Goal: Information Seeking & Learning: Learn about a topic

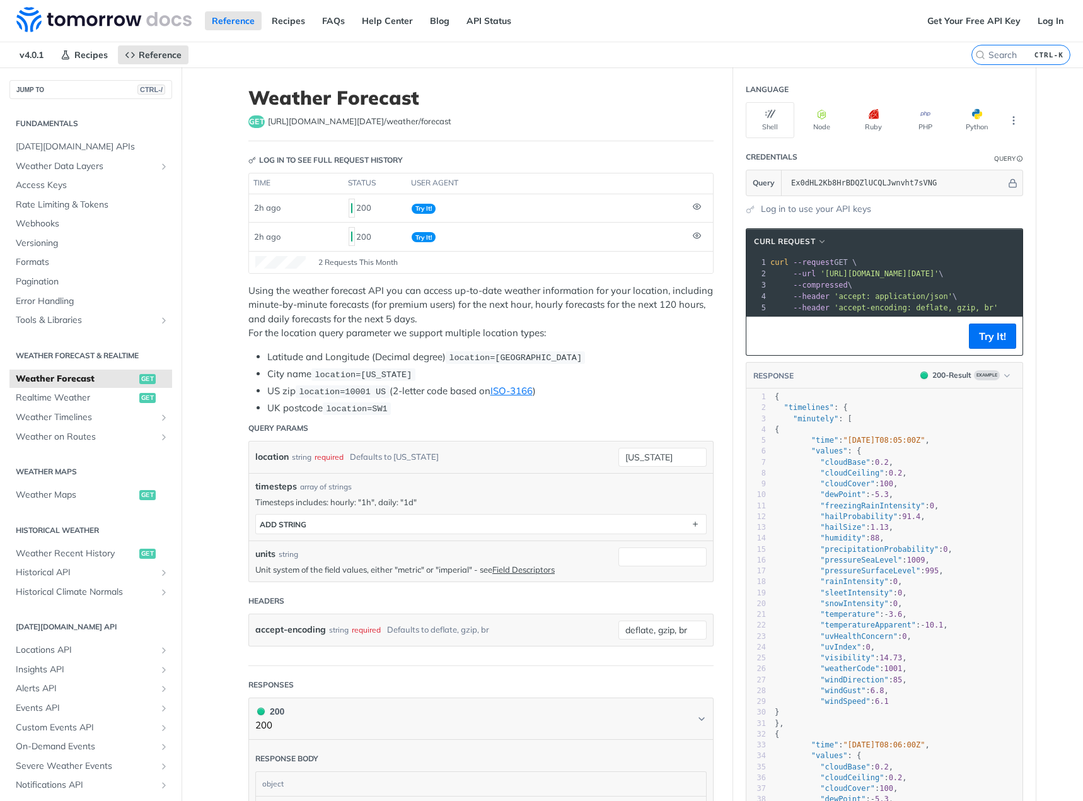
click at [610, 325] on p "Using the weather forecast API you can access up-to-date weather information fo…" at bounding box center [480, 312] width 465 height 57
click at [593, 330] on p "Using the weather forecast API you can access up-to-date weather information fo…" at bounding box center [480, 312] width 465 height 57
click at [591, 359] on li "Latitude and Longitude (Decimal degree) location=[GEOGRAPHIC_DATA]" at bounding box center [490, 357] width 446 height 15
click at [590, 364] on ul "Latitude and Longitude (Decimal degree) location=[GEOGRAPHIC_DATA] City name lo…" at bounding box center [480, 383] width 465 height 66
click at [584, 386] on li "US zip location=10001 [GEOGRAPHIC_DATA] (2-letter code based on ISO-3166 )" at bounding box center [490, 391] width 446 height 15
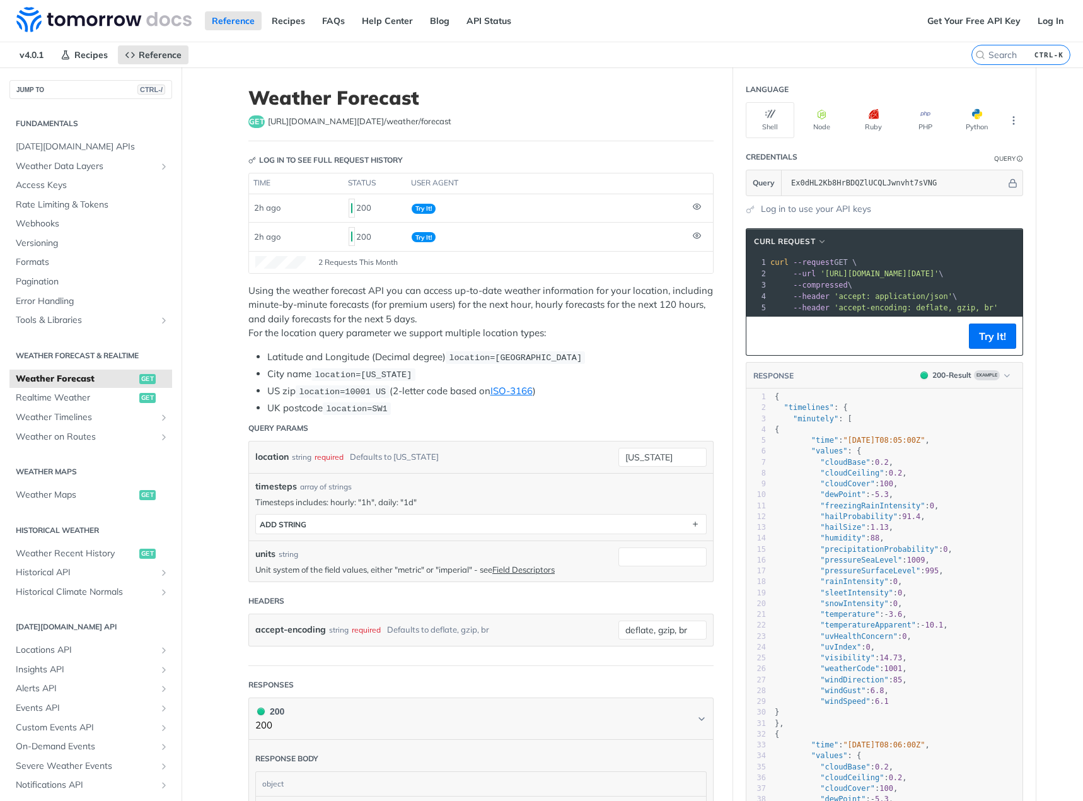
click at [563, 405] on li "UK postcode location=SW1" at bounding box center [490, 408] width 446 height 15
click at [560, 407] on li "UK postcode location=SW1" at bounding box center [490, 408] width 446 height 15
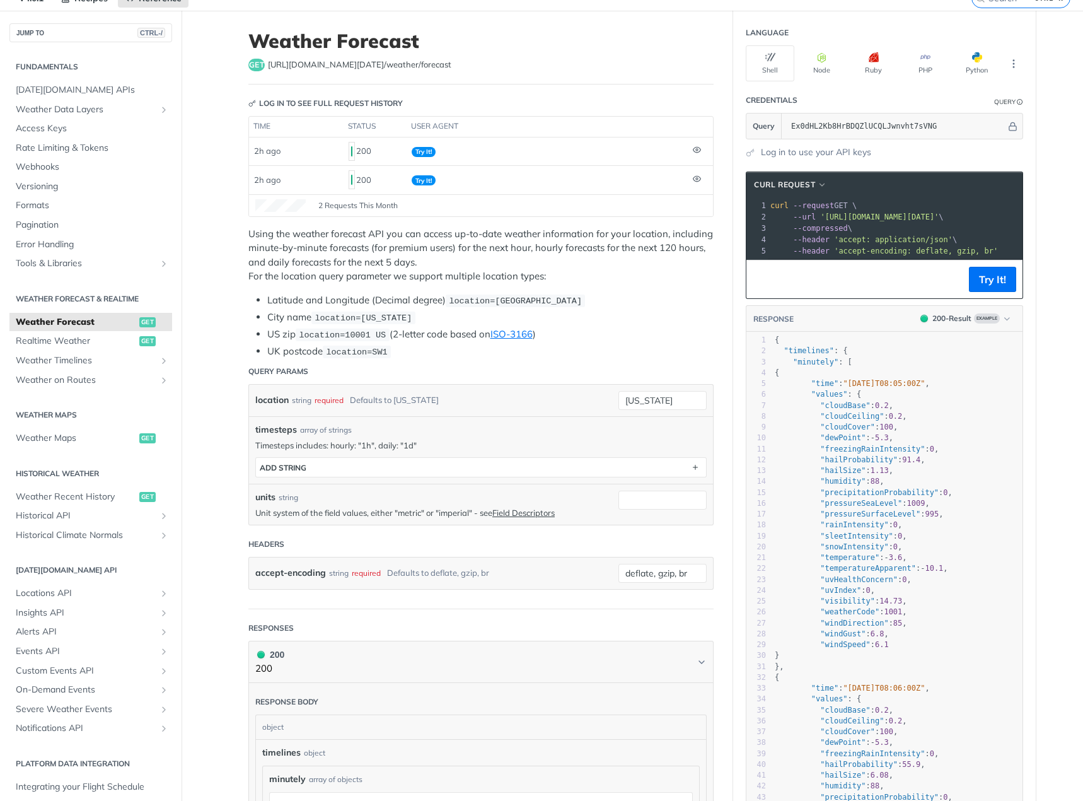
scroll to position [126, 0]
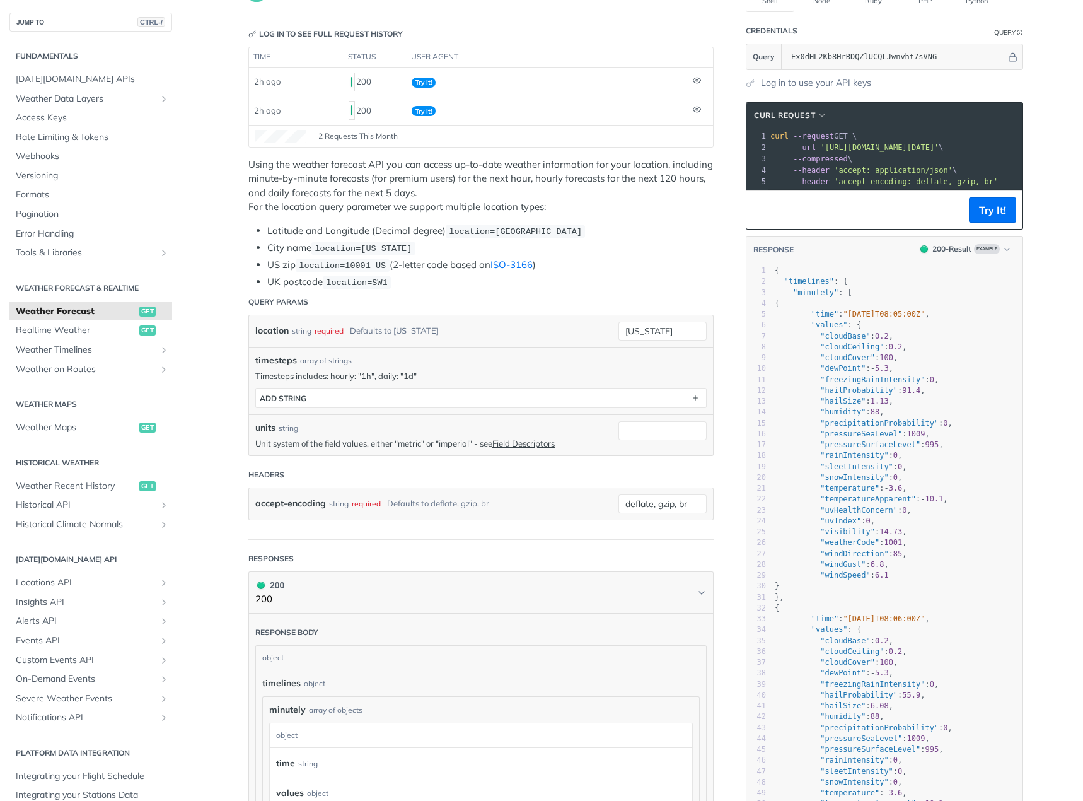
click at [714, 346] on article "Weather Forecast get [URL][DOMAIN_NAME][DATE] /weather/forecast Log in to see f…" at bounding box center [481, 732] width 504 height 1582
click at [715, 335] on article "Weather Forecast get [URL][DOMAIN_NAME][DATE] /weather/forecast Log in to see f…" at bounding box center [481, 732] width 504 height 1582
click at [710, 335] on article "Weather Forecast get [URL][DOMAIN_NAME][DATE] /weather/forecast Log in to see f…" at bounding box center [481, 732] width 504 height 1582
click at [711, 326] on article "Weather Forecast get [URL][DOMAIN_NAME][DATE] /weather/forecast Log in to see f…" at bounding box center [481, 732] width 504 height 1582
click at [712, 322] on article "Weather Forecast get [URL][DOMAIN_NAME][DATE] /weather/forecast Log in to see f…" at bounding box center [481, 732] width 504 height 1582
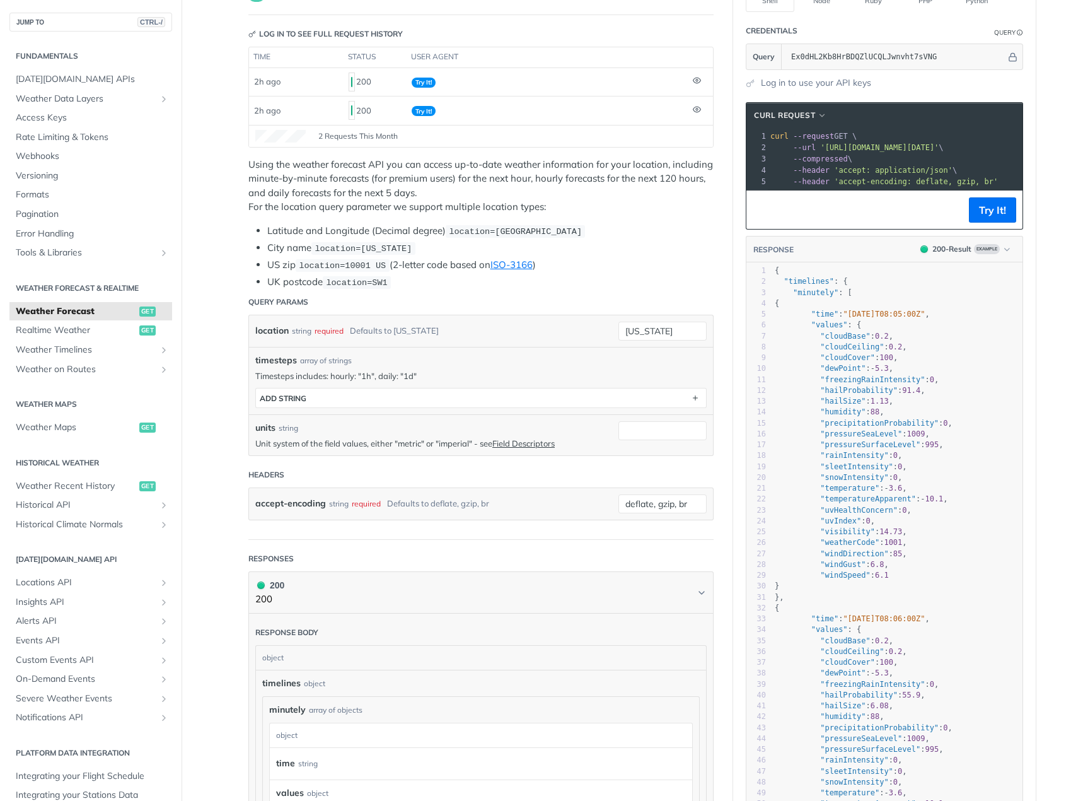
click at [711, 315] on article "Weather Forecast get [URL][DOMAIN_NAME][DATE] /weather/forecast Log in to see f…" at bounding box center [481, 732] width 504 height 1582
click at [713, 327] on article "Weather Forecast get [URL][DOMAIN_NAME][DATE] /weather/forecast Log in to see f…" at bounding box center [481, 732] width 504 height 1582
click at [713, 315] on article "Weather Forecast get [URL][DOMAIN_NAME][DATE] /weather/forecast Log in to see f…" at bounding box center [481, 732] width 504 height 1582
click at [713, 320] on article "Weather Forecast get [URL][DOMAIN_NAME][DATE] /weather/forecast Log in to see f…" at bounding box center [481, 732] width 504 height 1582
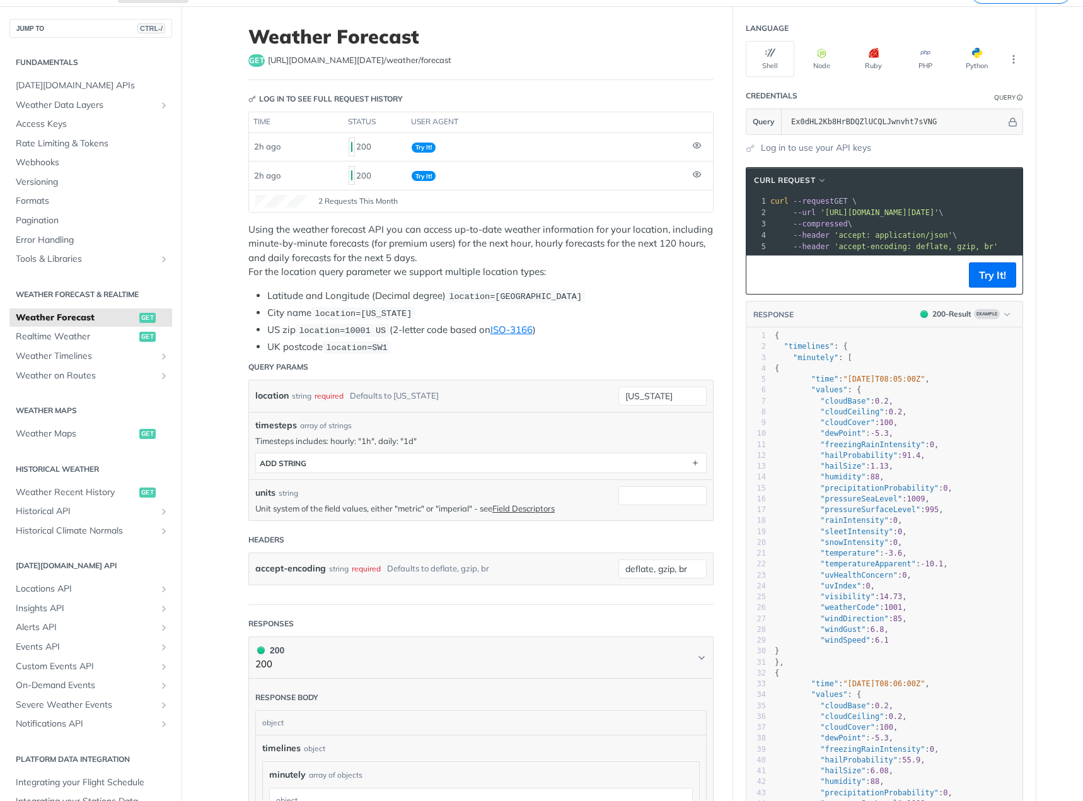
scroll to position [0, 0]
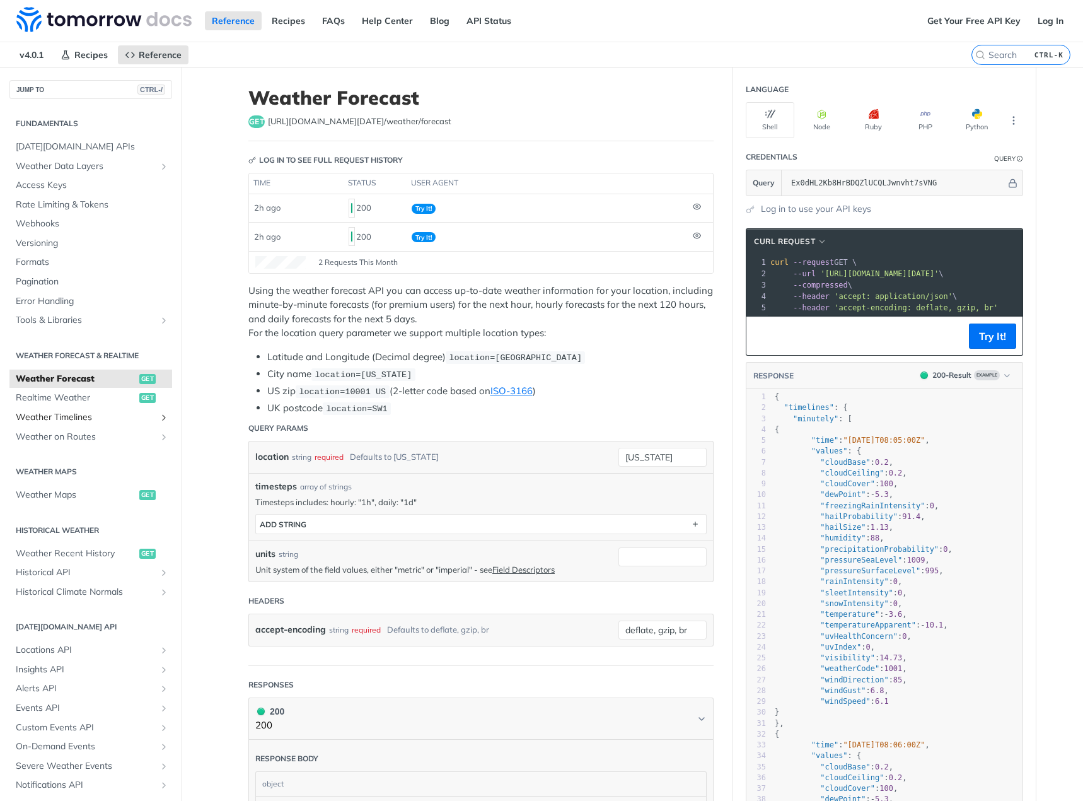
click at [81, 416] on span "Weather Timelines" at bounding box center [86, 417] width 140 height 13
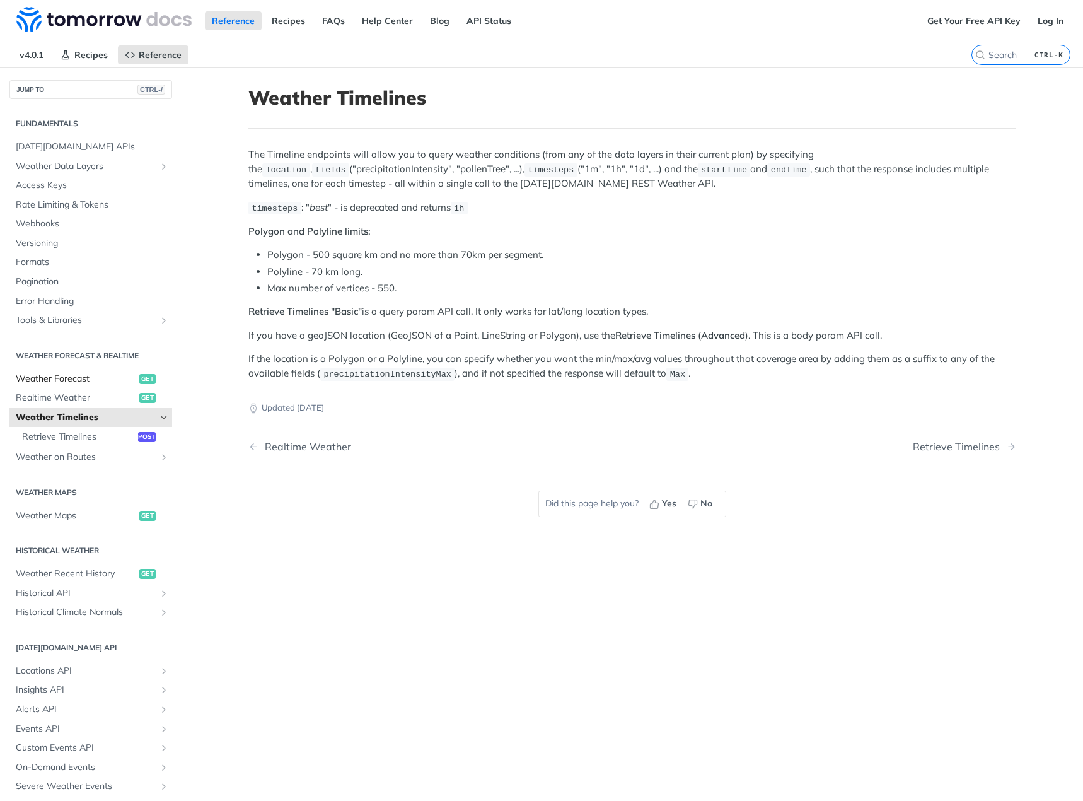
click at [69, 382] on span "Weather Forecast" at bounding box center [76, 379] width 120 height 13
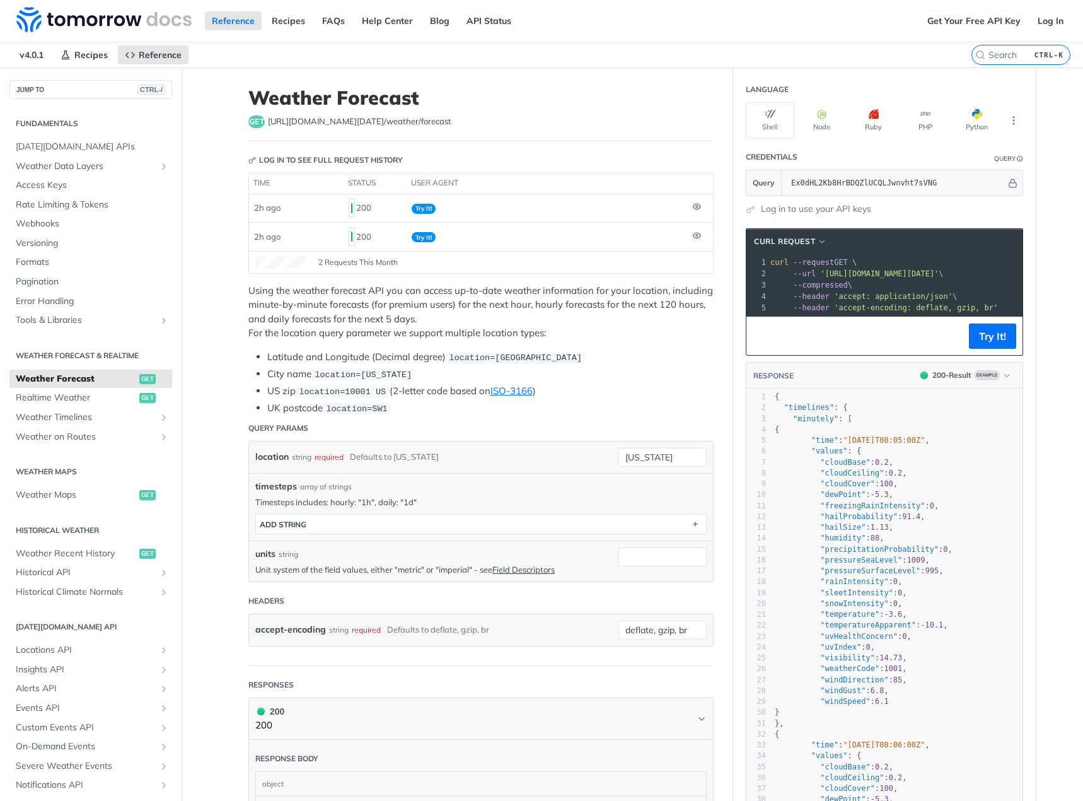
drag, startPoint x: 74, startPoint y: 382, endPoint x: 199, endPoint y: 305, distance: 146.7
drag, startPoint x: 199, startPoint y: 305, endPoint x: 204, endPoint y: 295, distance: 11.3
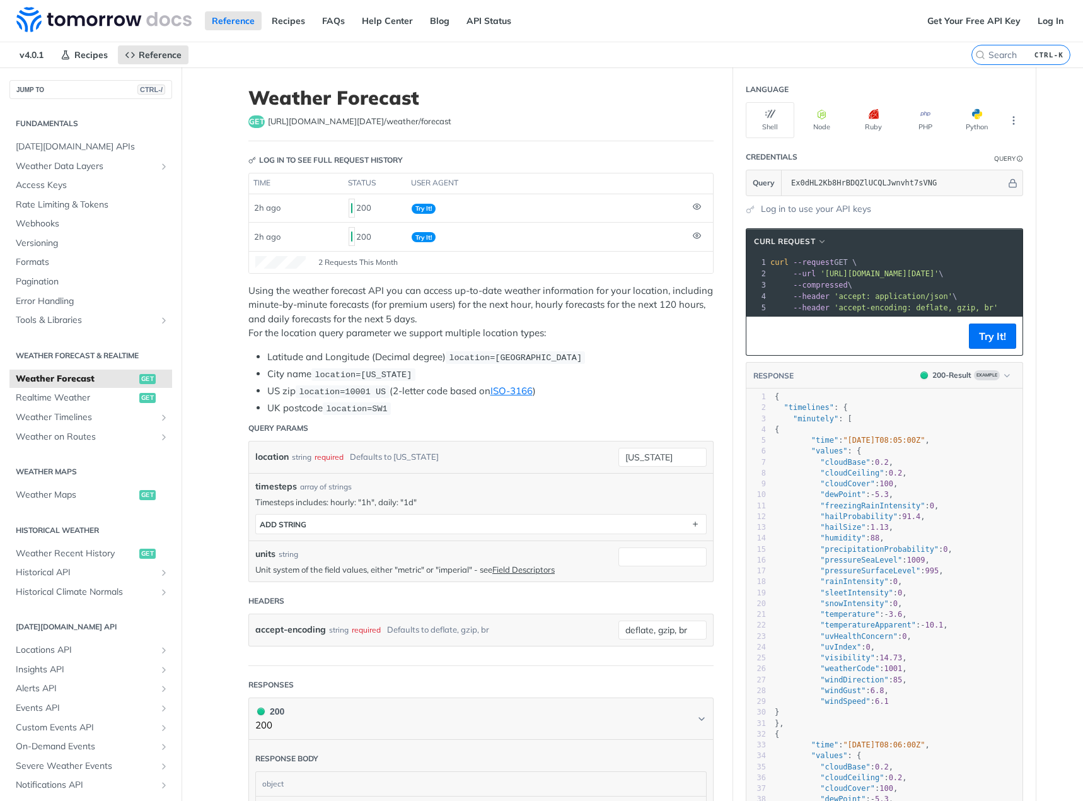
click at [47, 217] on link "Webhooks" at bounding box center [90, 223] width 163 height 19
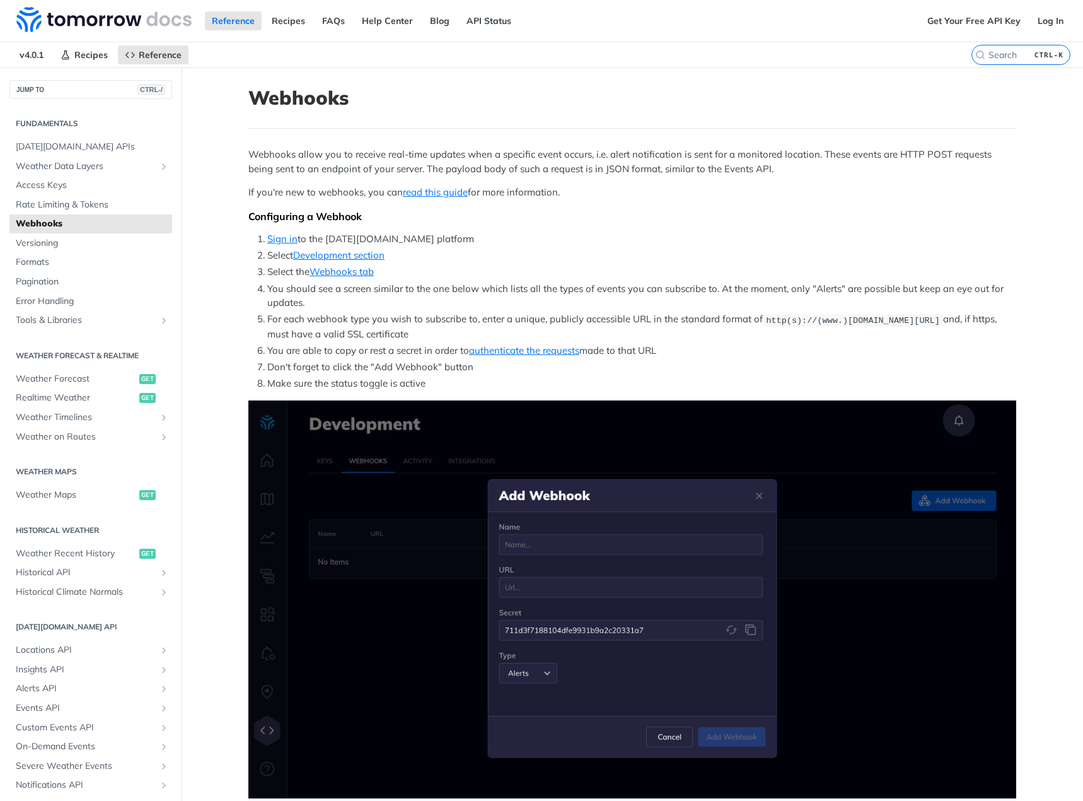
drag, startPoint x: 36, startPoint y: 224, endPoint x: 193, endPoint y: 179, distance: 163.3
click at [193, 179] on main "JUMP TO CTRL-/ Fundamentals [DATE][DOMAIN_NAME] APIs Weather Data Layers Core P…" at bounding box center [541, 756] width 1083 height 1378
click at [194, 162] on main "JUMP TO CTRL-/ Fundamentals [DATE][DOMAIN_NAME] APIs Weather Data Layers Core P…" at bounding box center [541, 756] width 1083 height 1378
click at [71, 246] on span "Versioning" at bounding box center [92, 243] width 153 height 13
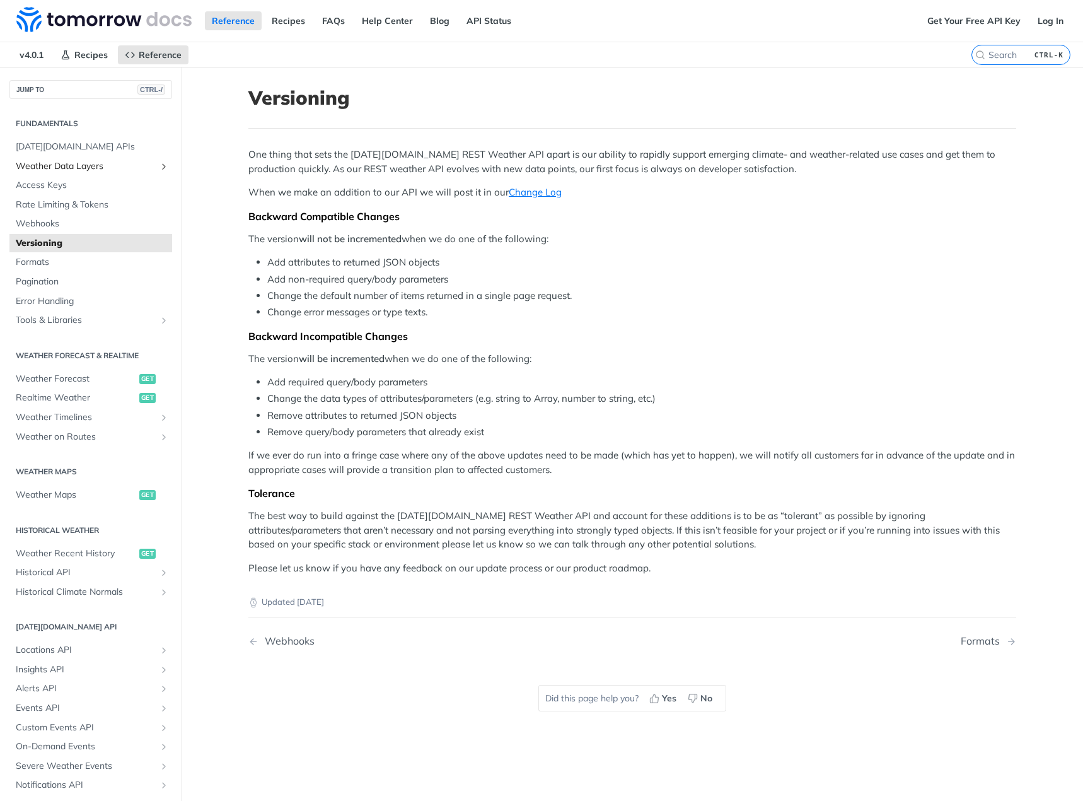
click at [54, 157] on link "Weather Data Layers" at bounding box center [90, 166] width 163 height 19
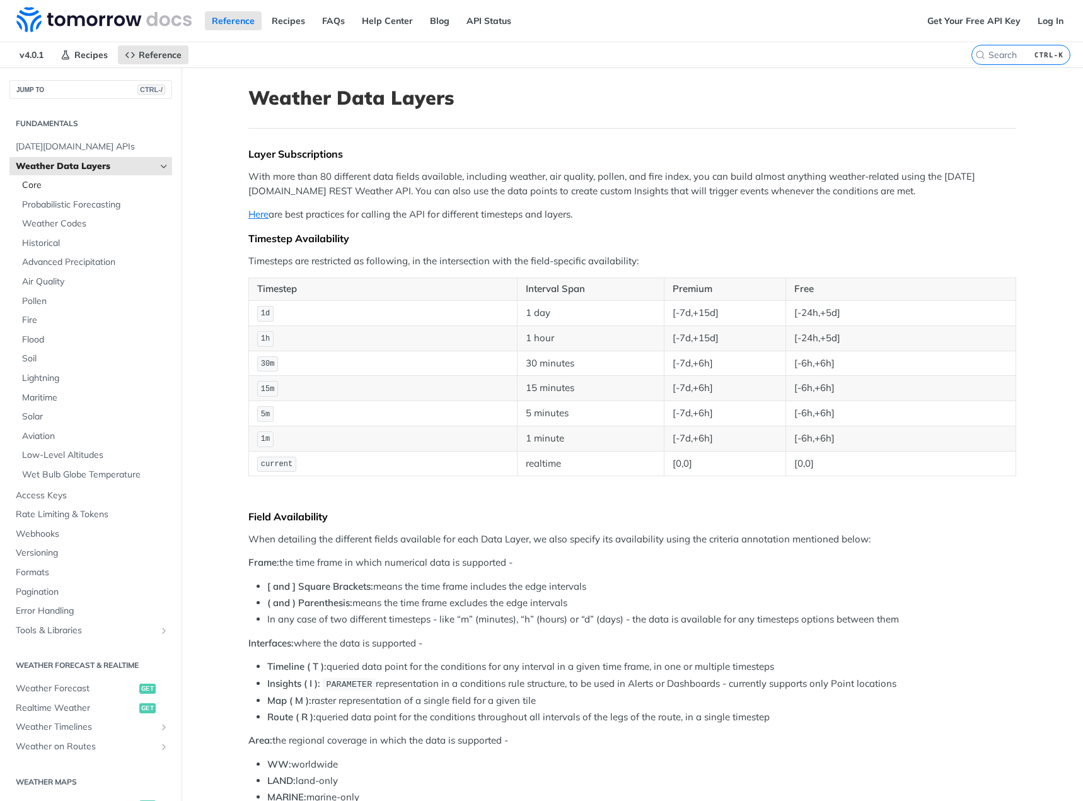
click at [71, 185] on span "Core" at bounding box center [95, 185] width 147 height 13
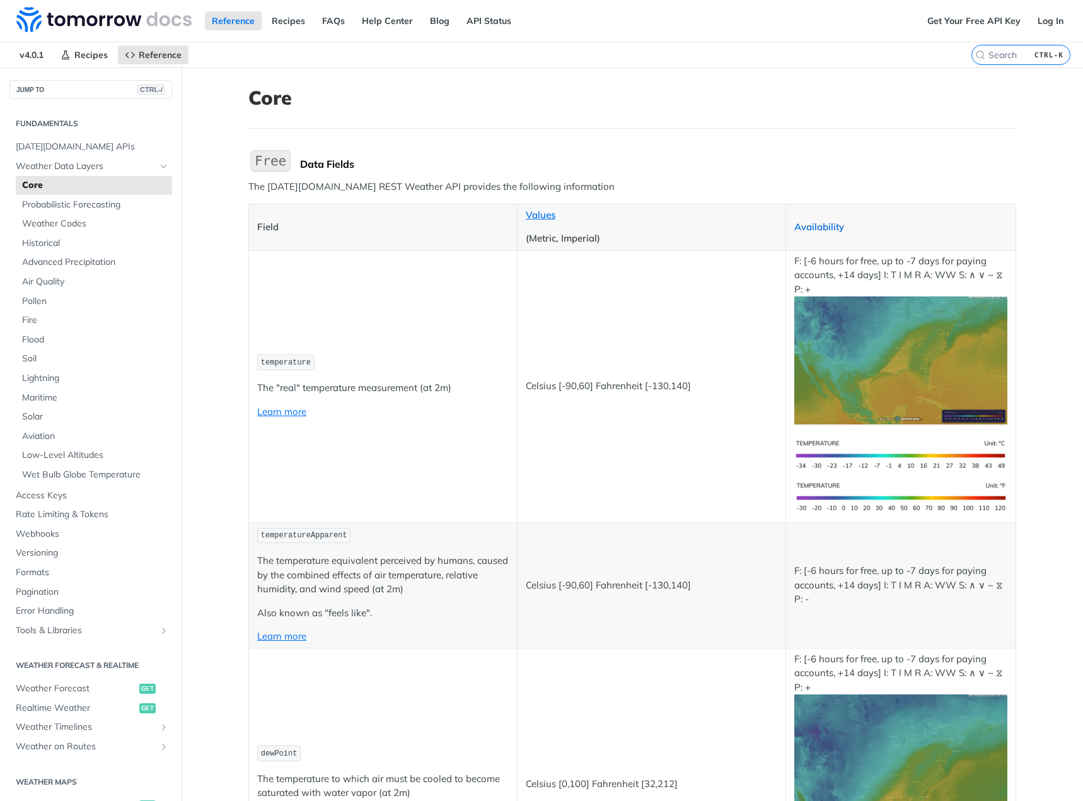
click at [824, 222] on link "Availability" at bounding box center [820, 227] width 50 height 12
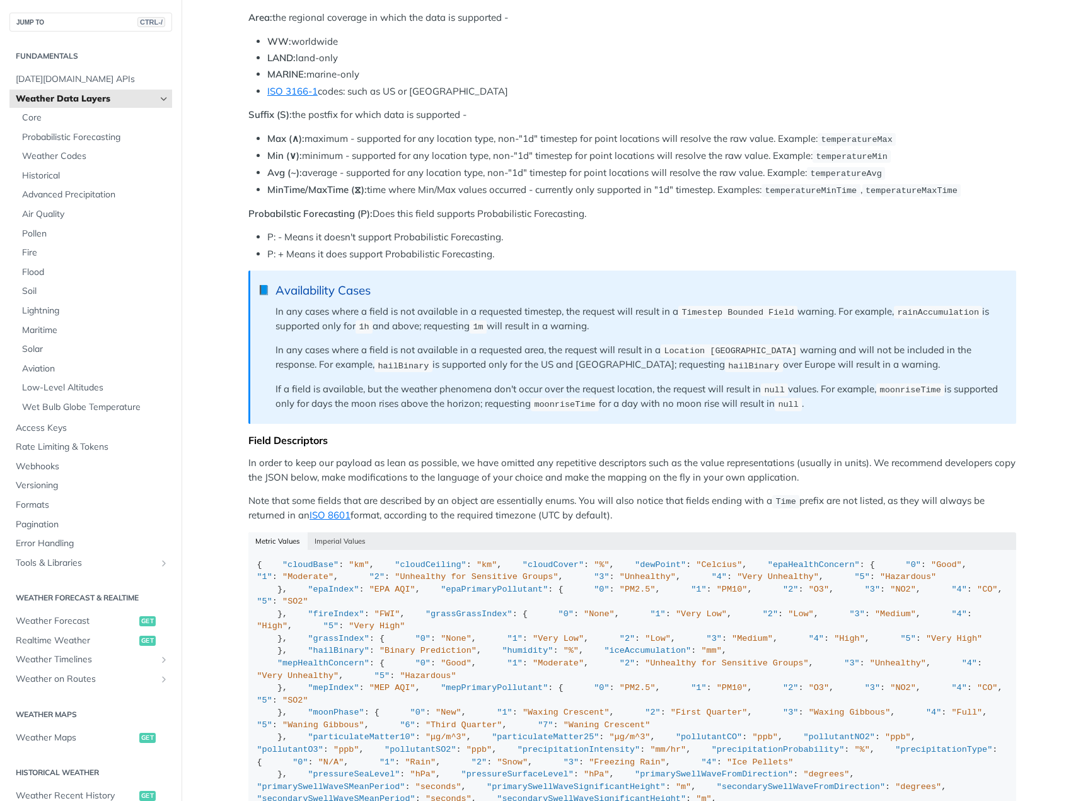
scroll to position [757, 0]
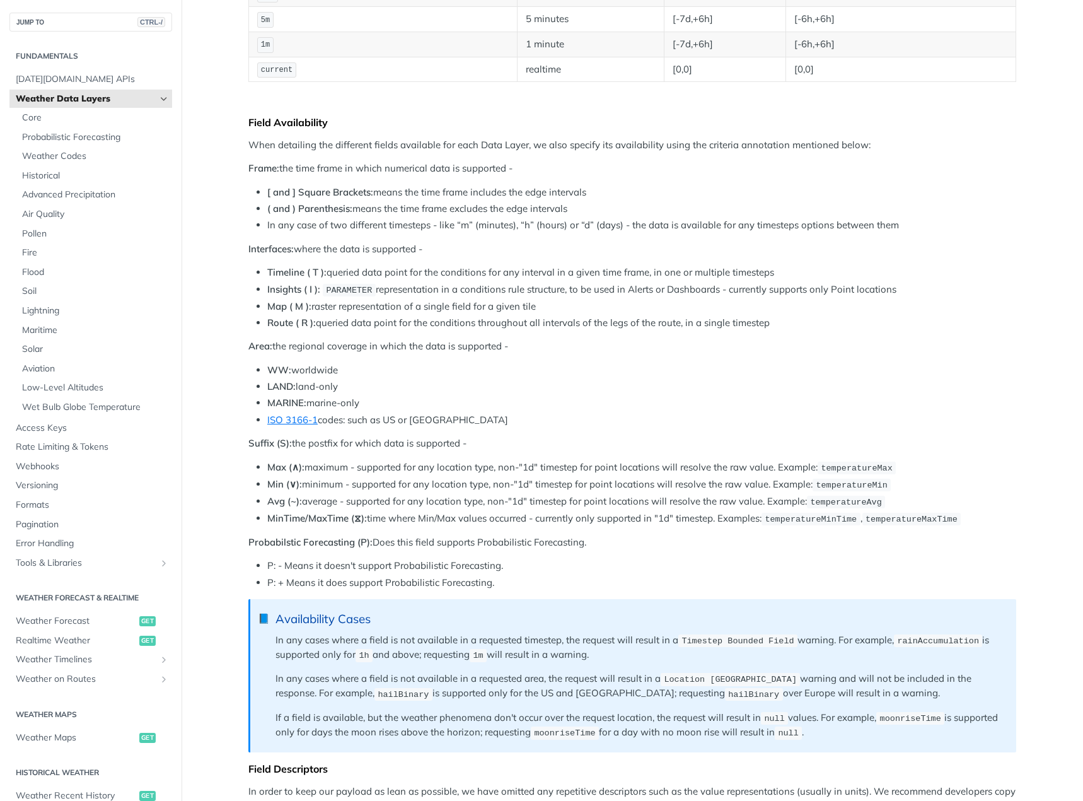
scroll to position [441, 0]
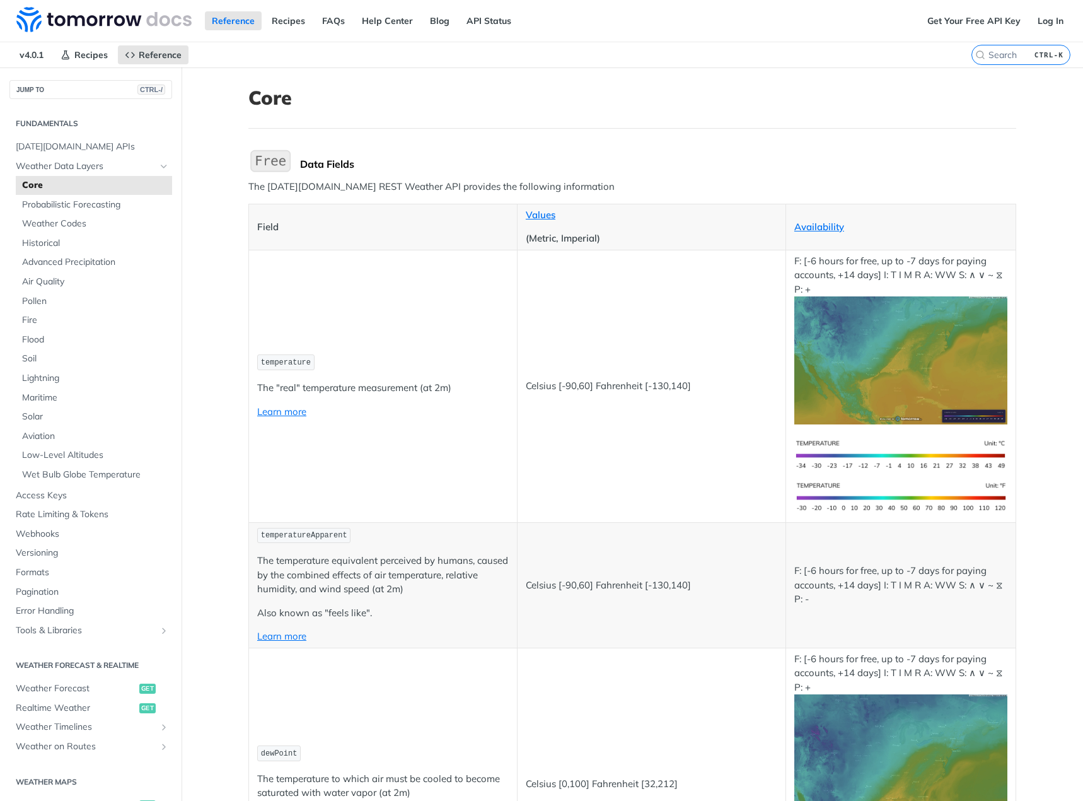
click at [692, 312] on td "Celsius [-90,60] Fahrenheit [-130,140]" at bounding box center [651, 386] width 269 height 272
click at [714, 320] on td "Celsius [-90,60] Fahrenheit [-130,140]" at bounding box center [651, 386] width 269 height 272
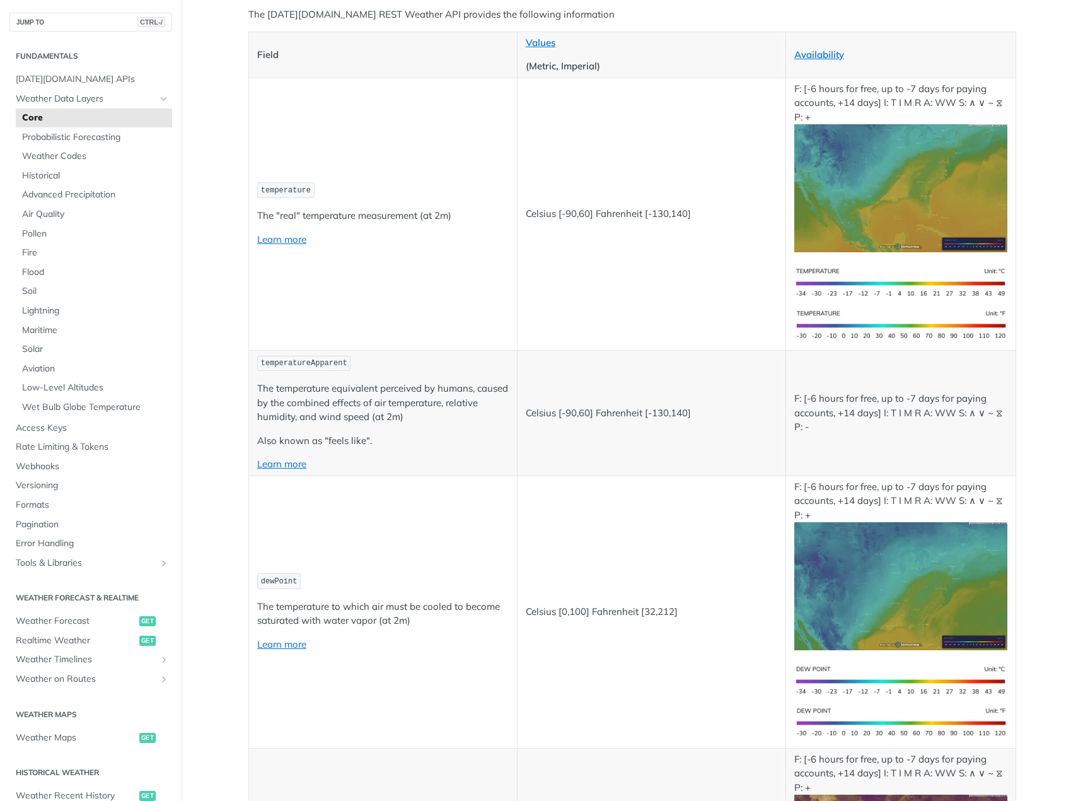
scroll to position [189, 0]
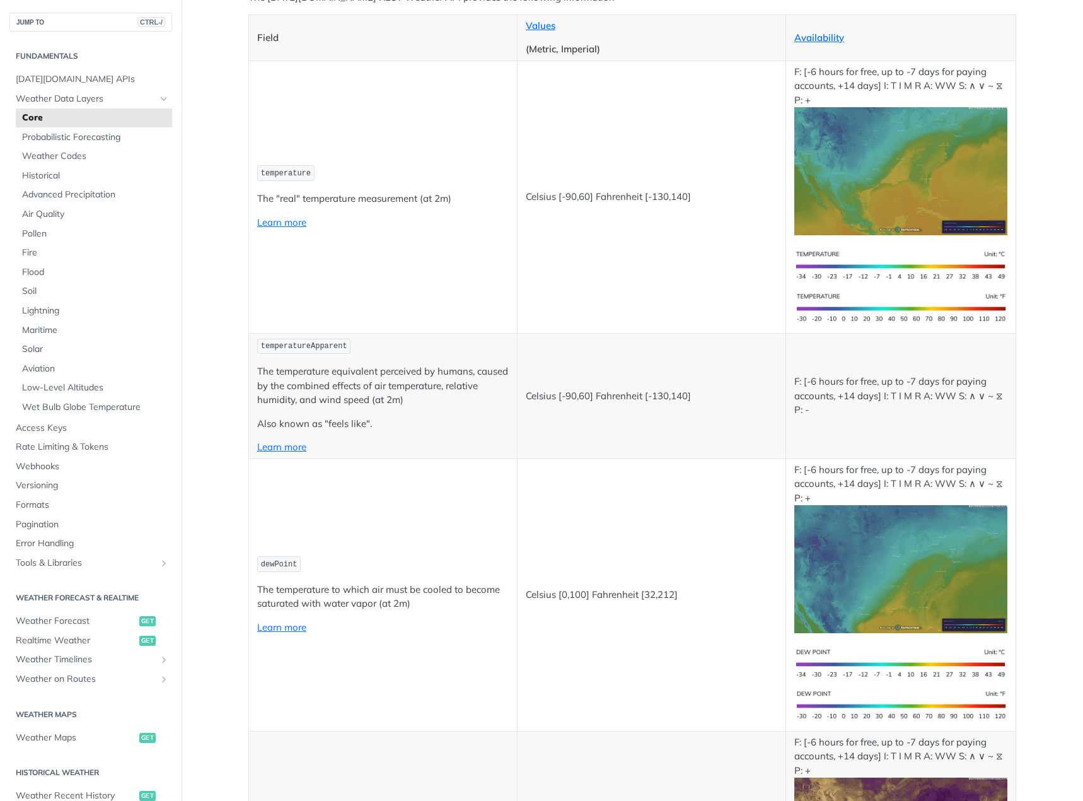
click at [713, 308] on td "Celsius [-90,60] Fahrenheit [-130,140]" at bounding box center [651, 197] width 269 height 272
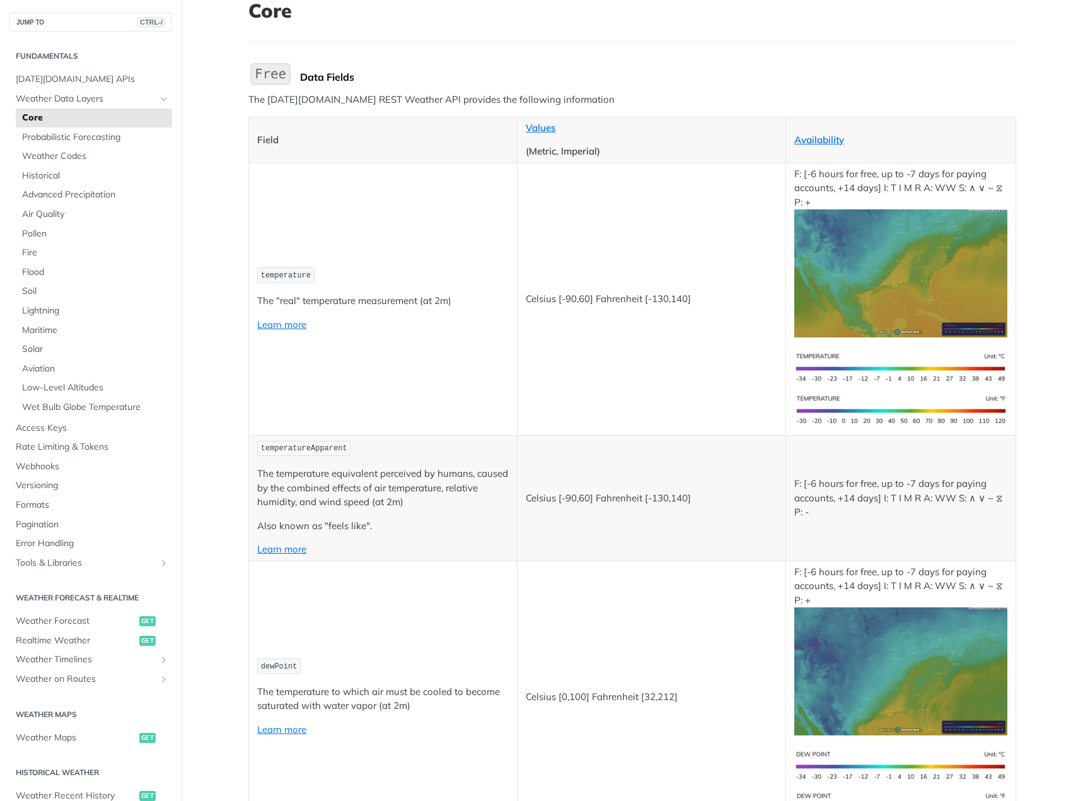
scroll to position [0, 0]
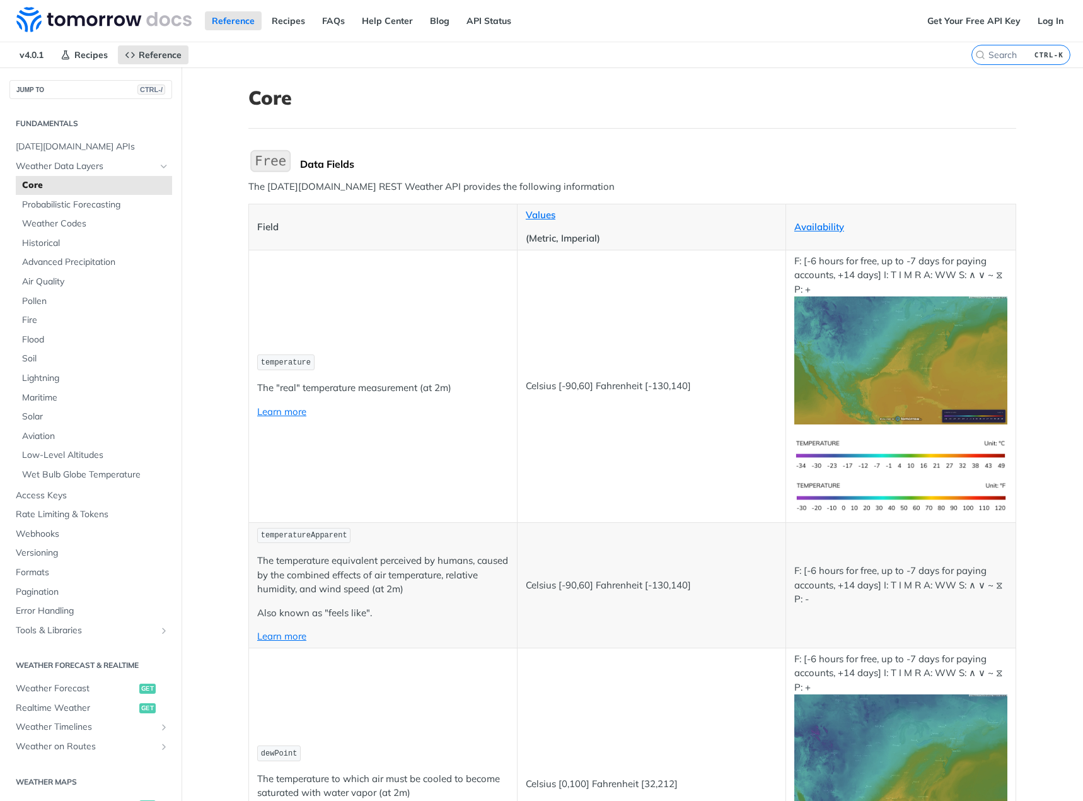
click at [724, 312] on td "Celsius [-90,60] Fahrenheit [-130,140]" at bounding box center [651, 386] width 269 height 272
click at [47, 16] on img at bounding box center [103, 19] width 175 height 25
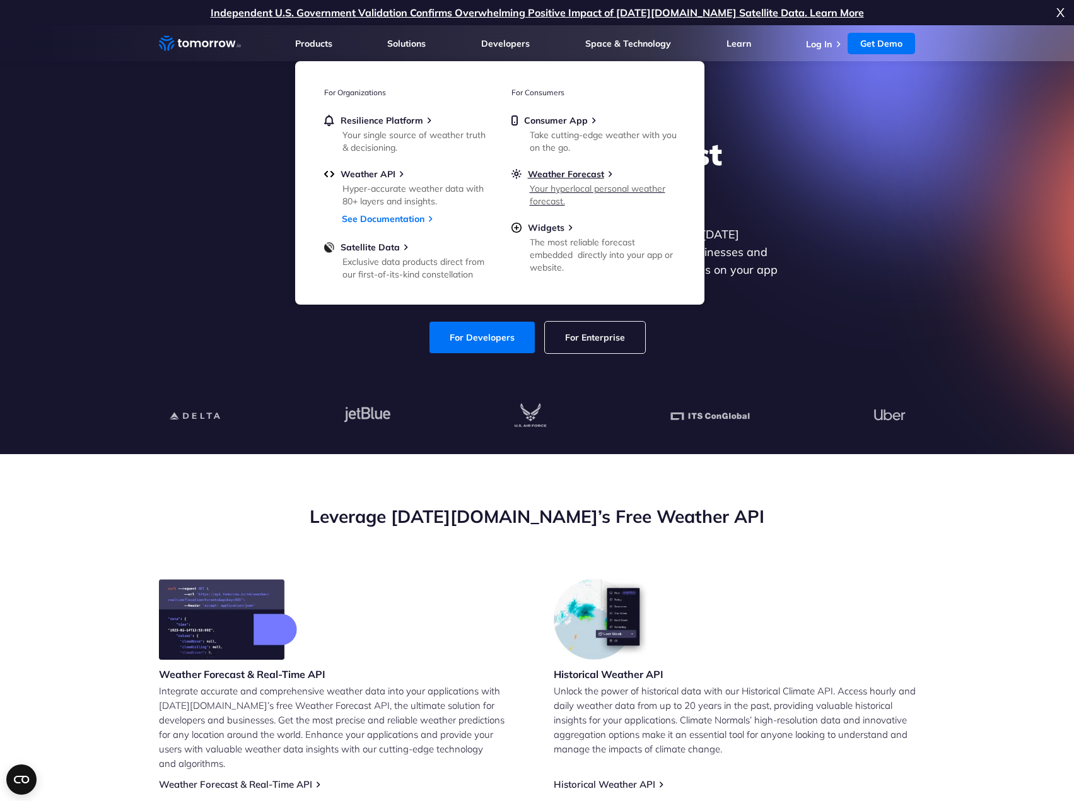
click at [574, 190] on div "Your hyperlocal personal weather forecast." at bounding box center [603, 194] width 147 height 25
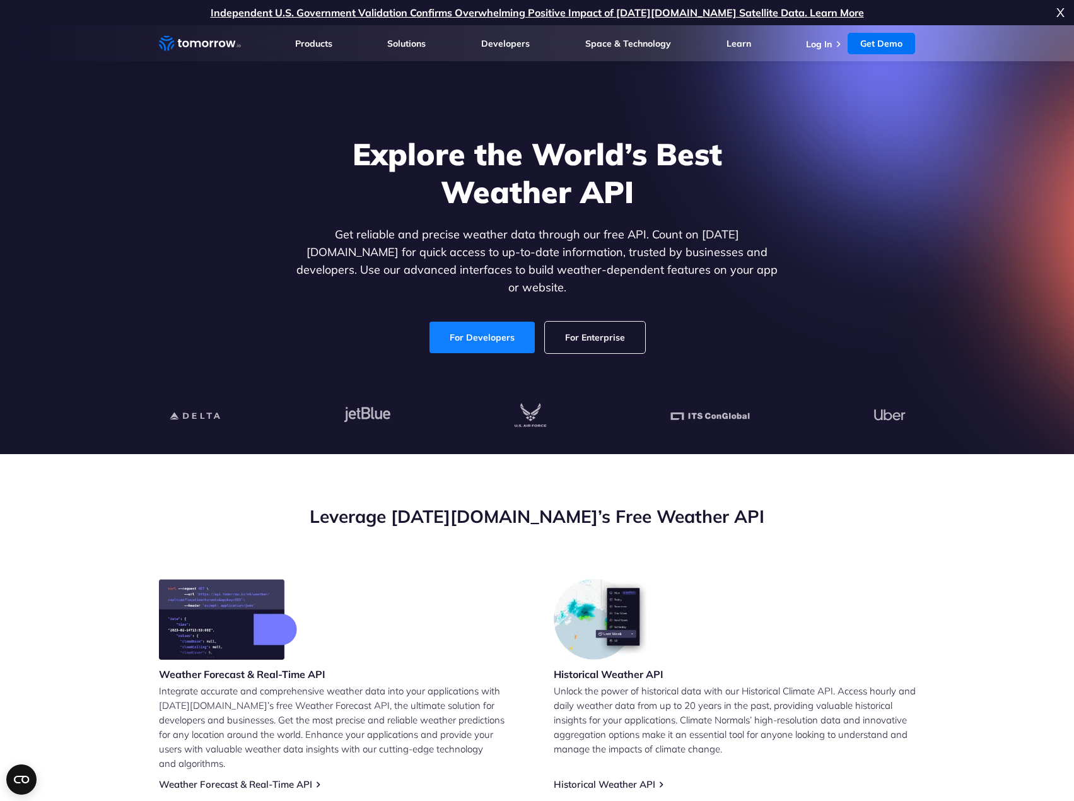
click at [507, 322] on link "For Developers" at bounding box center [481, 338] width 105 height 32
click at [481, 329] on link "For Developers" at bounding box center [481, 338] width 105 height 32
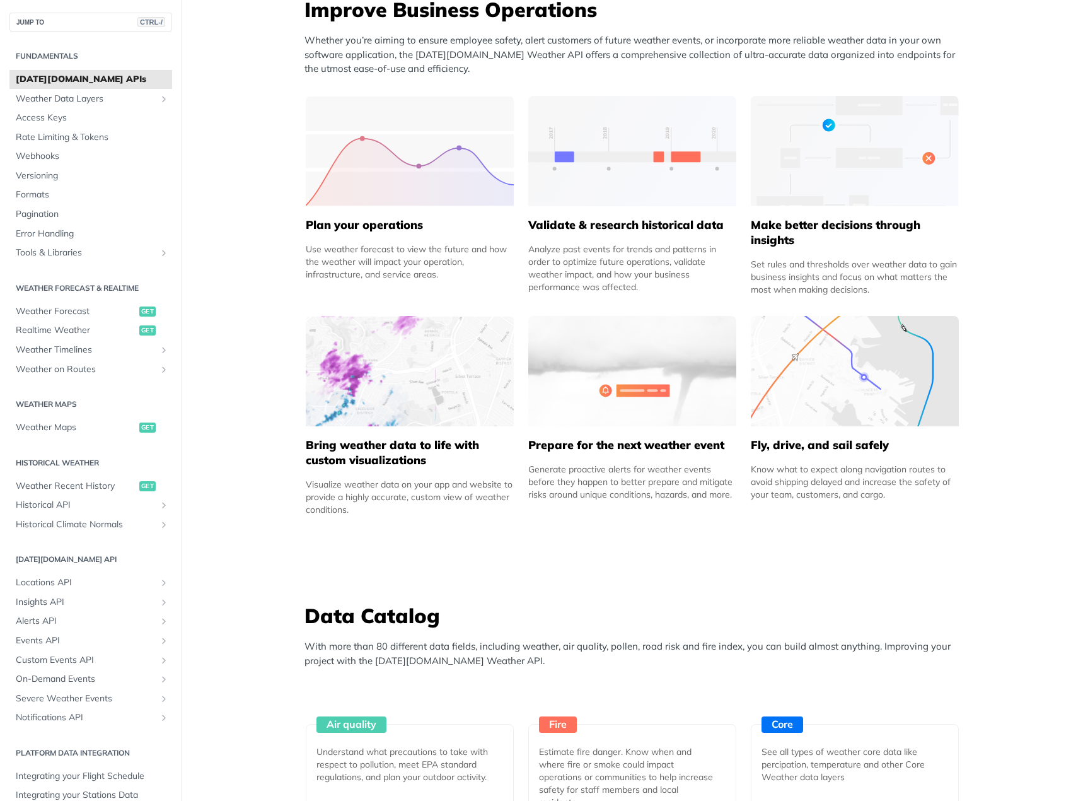
scroll to position [504, 0]
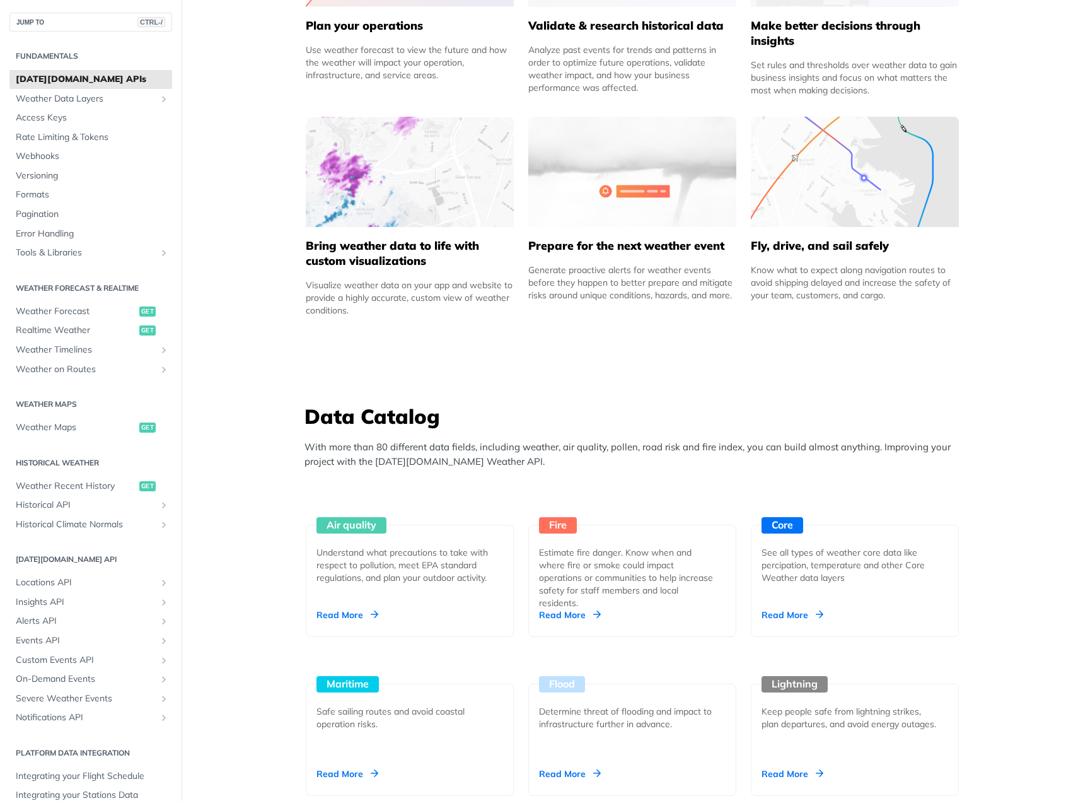
scroll to position [757, 0]
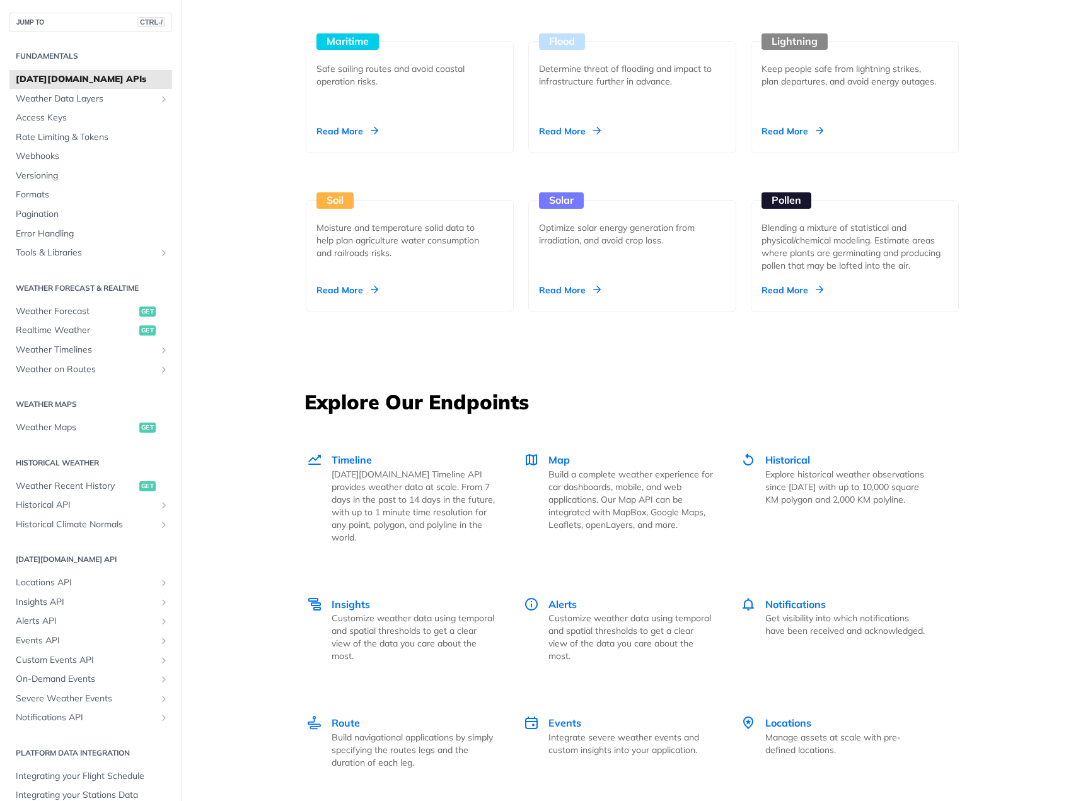
scroll to position [1387, 0]
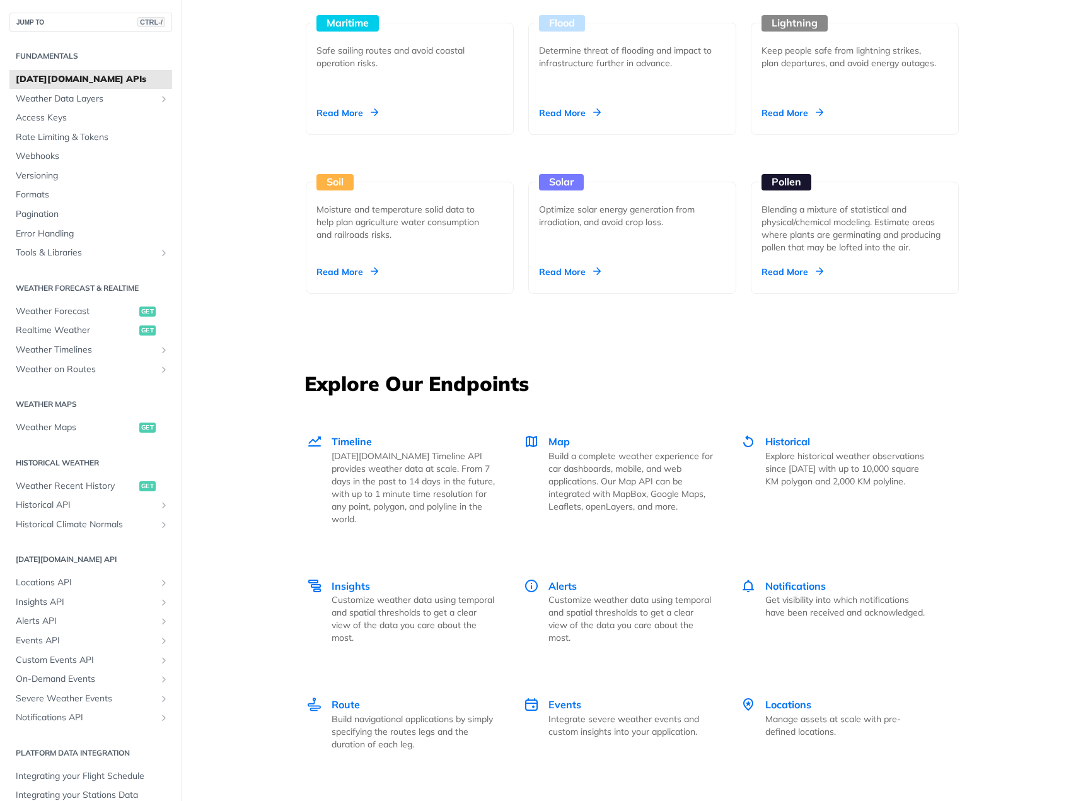
click at [975, 321] on div "Unlock Space Data Through Next-Generation Premium Features Learn More Integrate…" at bounding box center [632, 328] width 807 height 3297
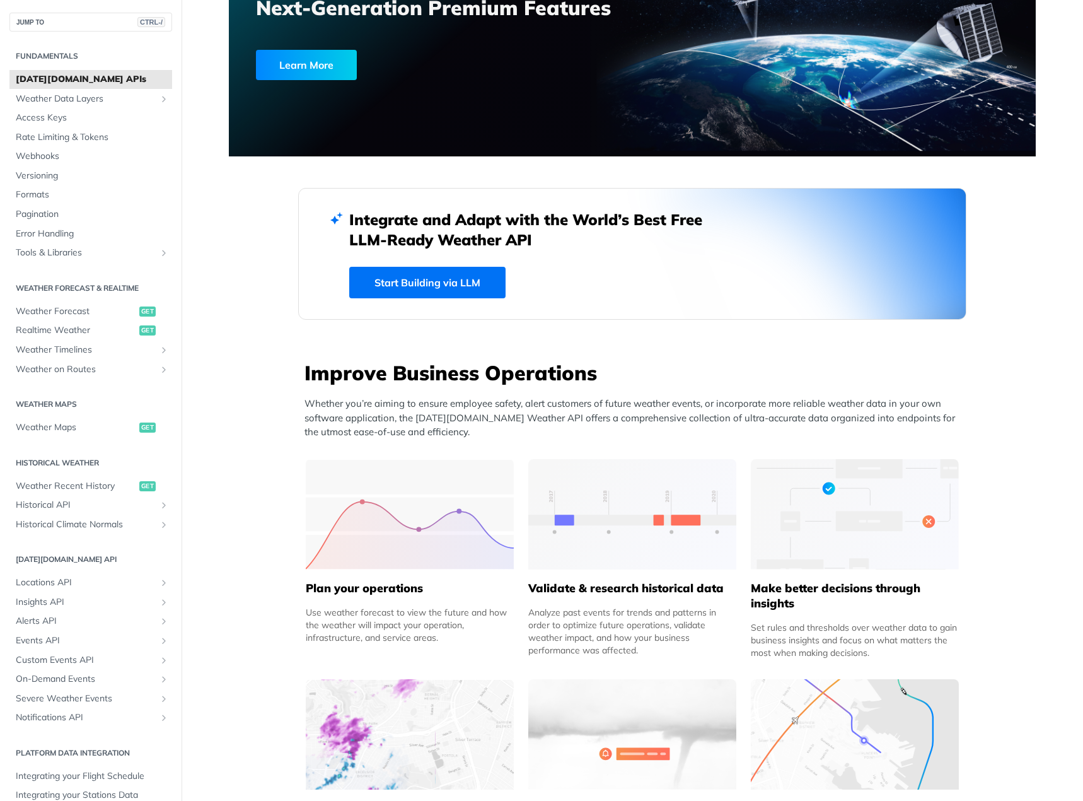
scroll to position [0, 0]
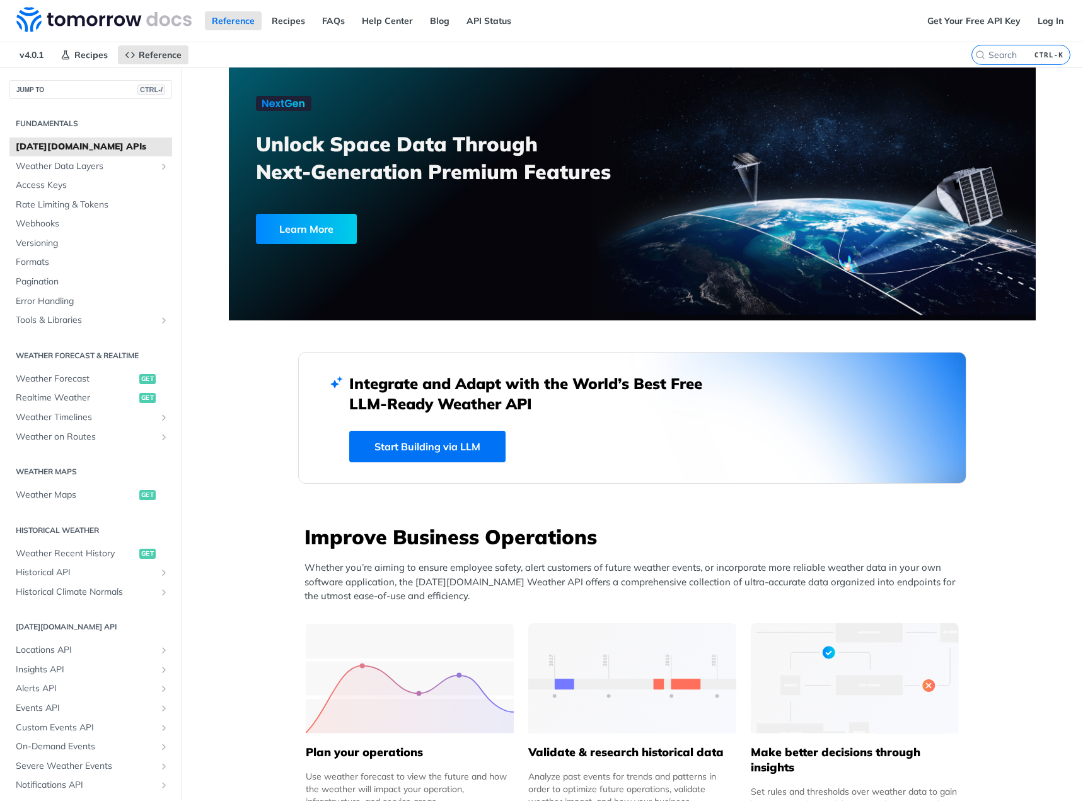
click at [322, 266] on div at bounding box center [632, 193] width 807 height 253
click at [331, 229] on div "Learn More" at bounding box center [306, 229] width 101 height 30
